Goal: Task Accomplishment & Management: Complete application form

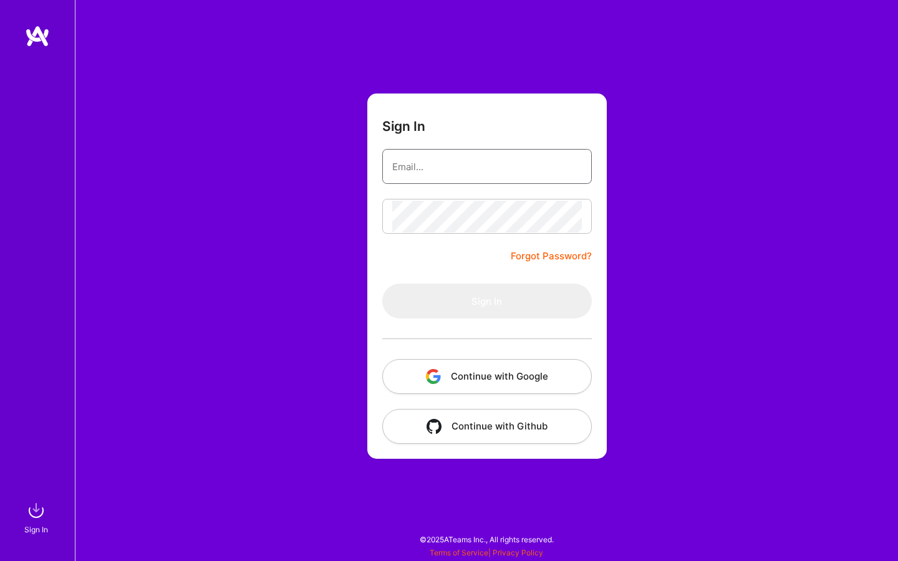
type input "[EMAIL_ADDRESS][DOMAIN_NAME]"
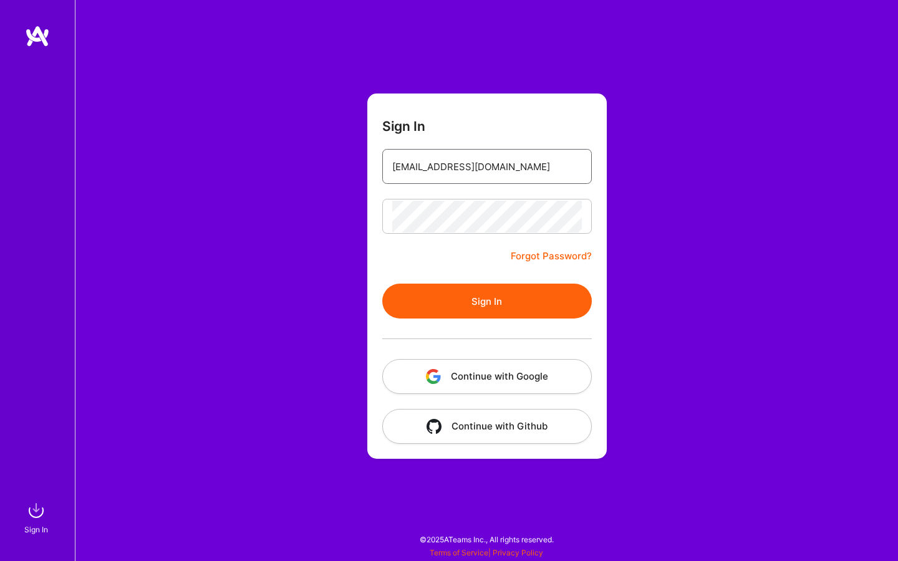
click at [511, 165] on input "[EMAIL_ADDRESS][DOMAIN_NAME]" at bounding box center [487, 167] width 190 height 32
click at [474, 293] on button "Sign In" at bounding box center [486, 301] width 209 height 35
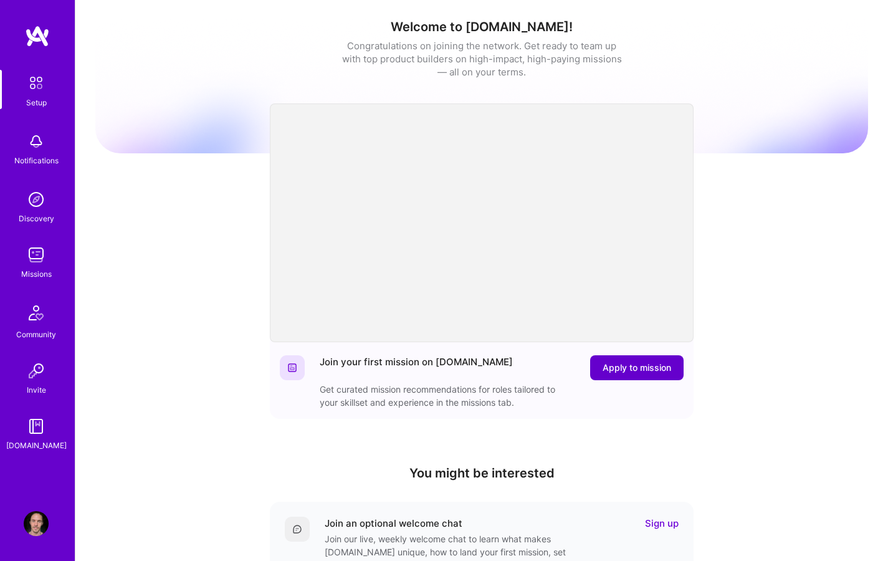
click at [637, 365] on span "Apply to mission" at bounding box center [637, 368] width 69 height 12
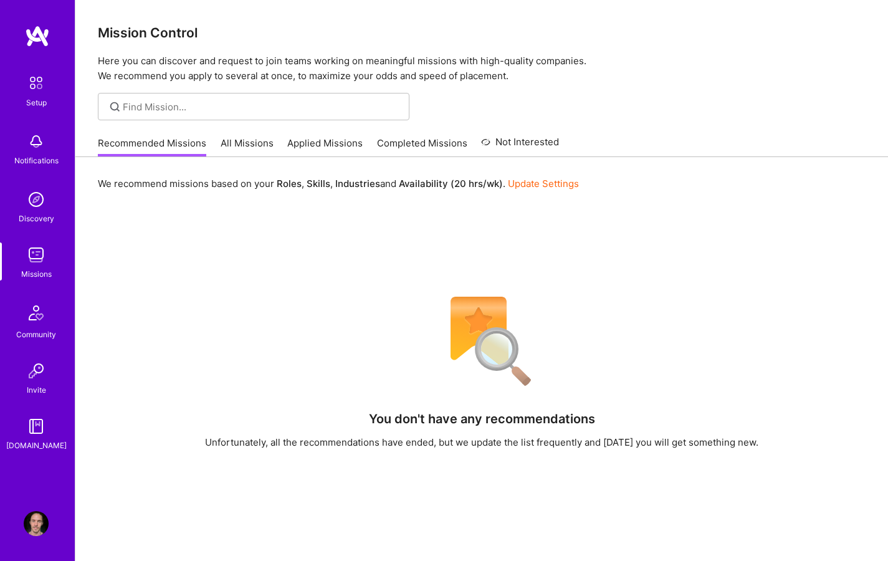
click at [603, 198] on div "We recommend missions based on your Roles , Skills , Industries and Availabilit…" at bounding box center [481, 454] width 813 height 595
click at [708, 175] on div "We recommend missions based on your Roles , Skills , Industries and Availabilit…" at bounding box center [482, 183] width 768 height 23
click at [680, 105] on div at bounding box center [481, 106] width 813 height 27
click at [637, 128] on div "Mission Control Here you can discover and request to join teams working on mean…" at bounding box center [481, 376] width 813 height 753
